Goal: Information Seeking & Learning: Learn about a topic

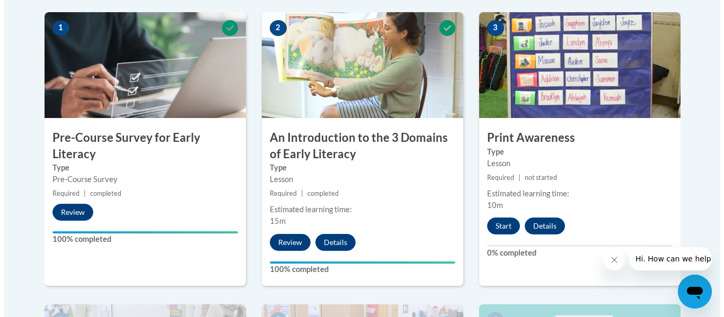
scroll to position [344, 0]
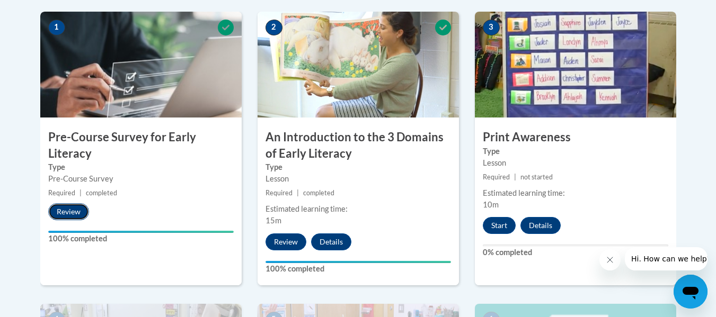
click at [72, 215] on button "Review" at bounding box center [68, 211] width 41 height 17
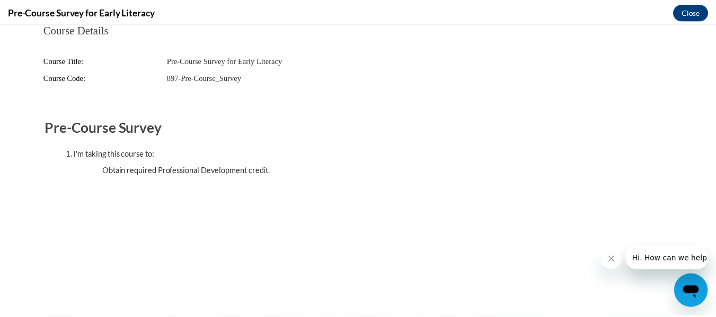
scroll to position [0, 0]
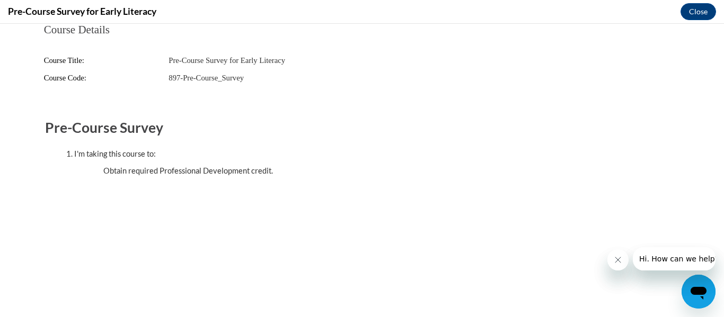
click at [612, 262] on button "Close message from company" at bounding box center [617, 260] width 21 height 21
click at [617, 260] on icon "Close message from company" at bounding box center [617, 260] width 5 height 5
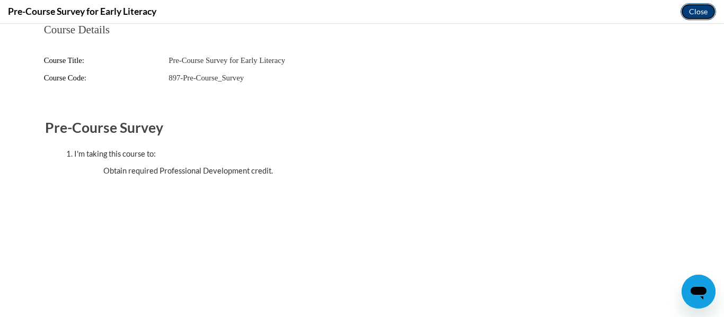
click at [697, 14] on button "Close" at bounding box center [698, 11] width 36 height 17
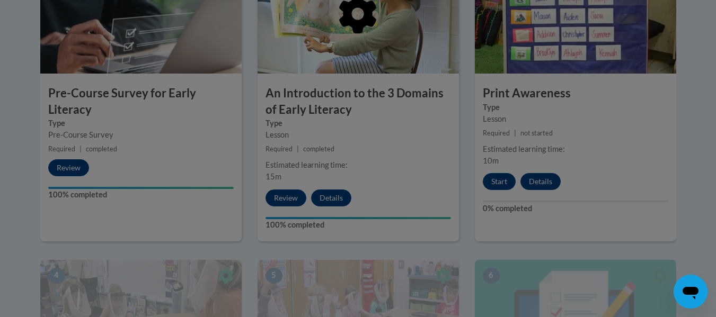
scroll to position [388, 0]
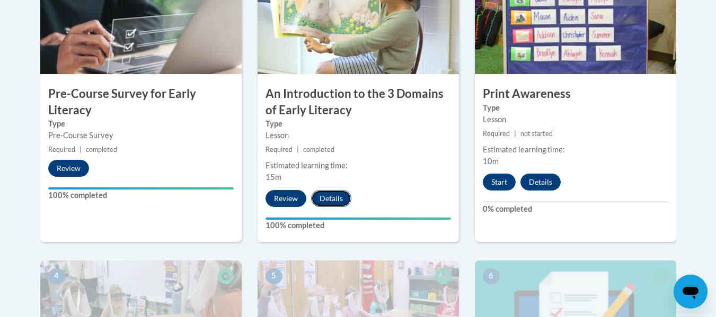
click at [337, 201] on button "Details" at bounding box center [331, 198] width 40 height 17
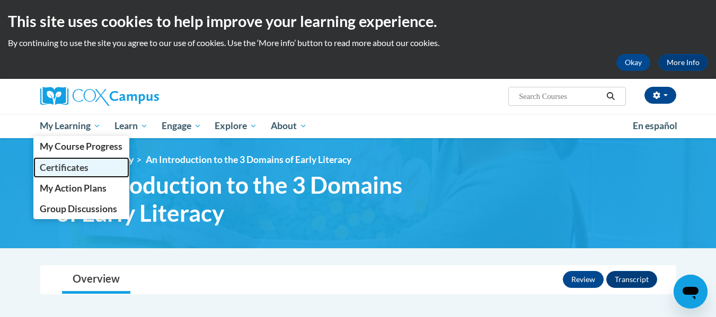
click at [77, 166] on span "Certificates" at bounding box center [64, 167] width 49 height 11
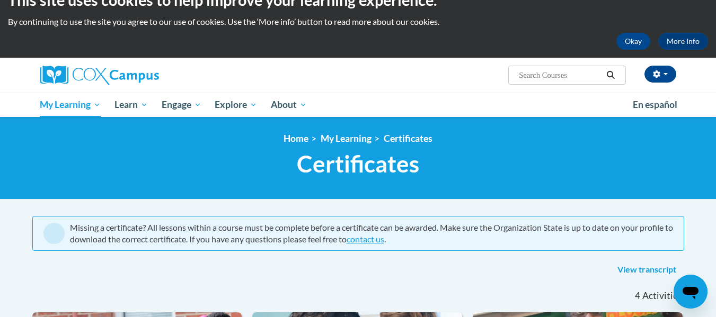
scroll to position [21, 0]
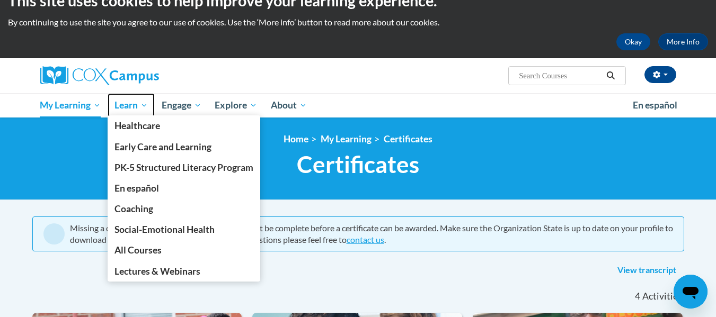
click at [129, 107] on span "Learn" at bounding box center [130, 105] width 33 height 13
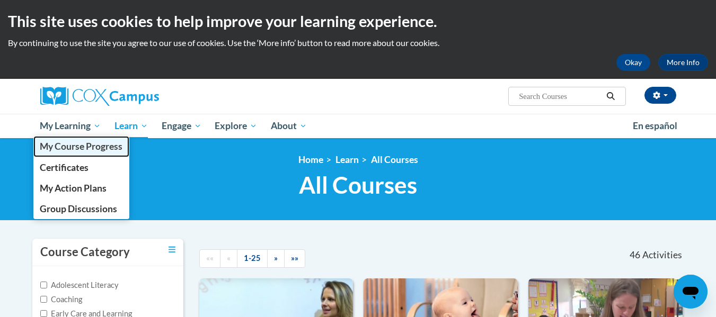
click at [74, 146] on span "My Course Progress" at bounding box center [81, 146] width 83 height 11
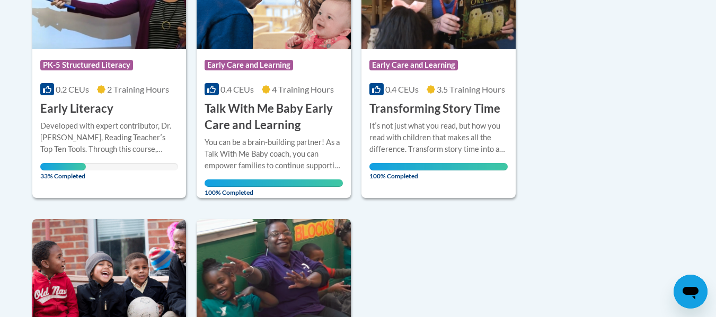
scroll to position [331, 0]
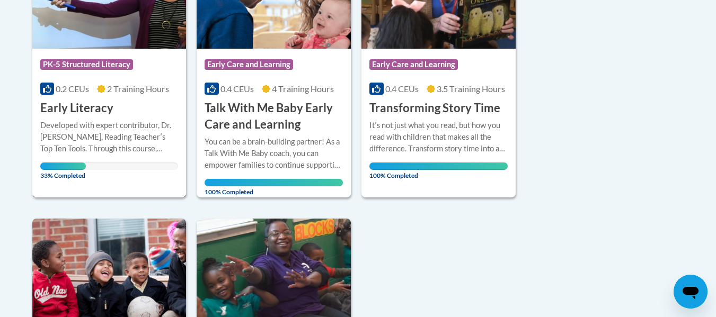
click at [82, 105] on h3 "Early Literacy" at bounding box center [76, 108] width 73 height 16
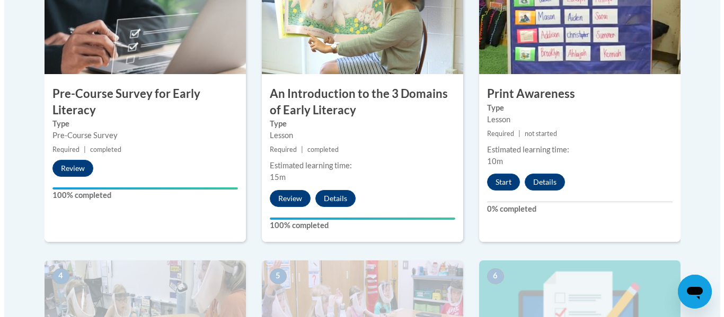
scroll to position [394, 0]
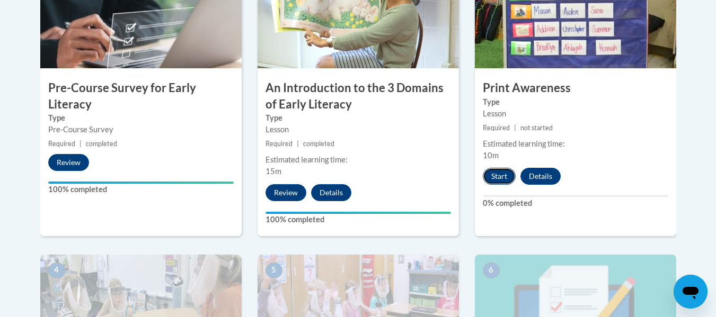
click at [504, 176] on button "Start" at bounding box center [499, 176] width 33 height 17
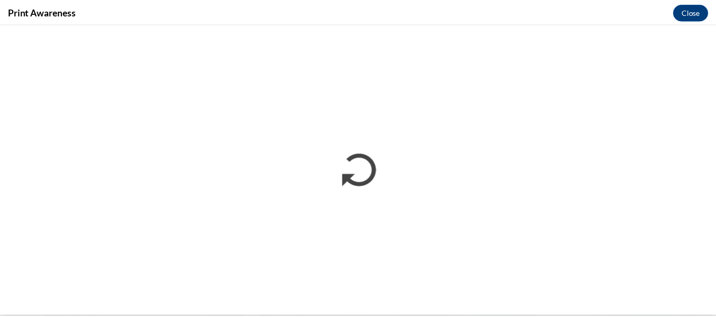
scroll to position [0, 0]
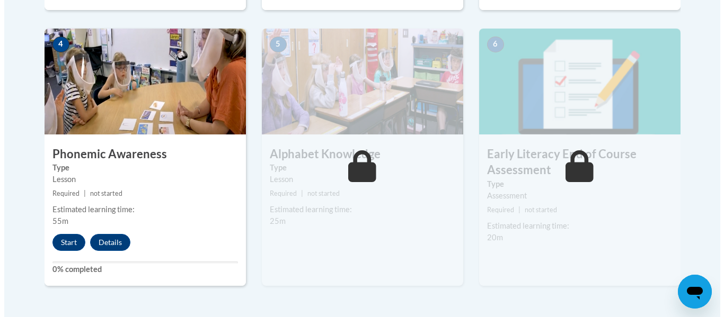
scroll to position [621, 0]
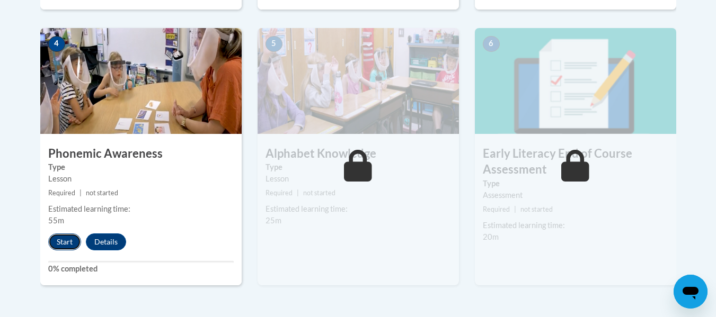
click at [66, 243] on button "Start" at bounding box center [64, 242] width 33 height 17
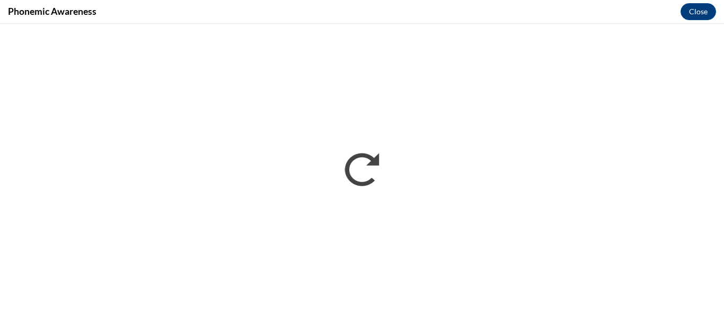
scroll to position [0, 0]
